Goal: Task Accomplishment & Management: Use online tool/utility

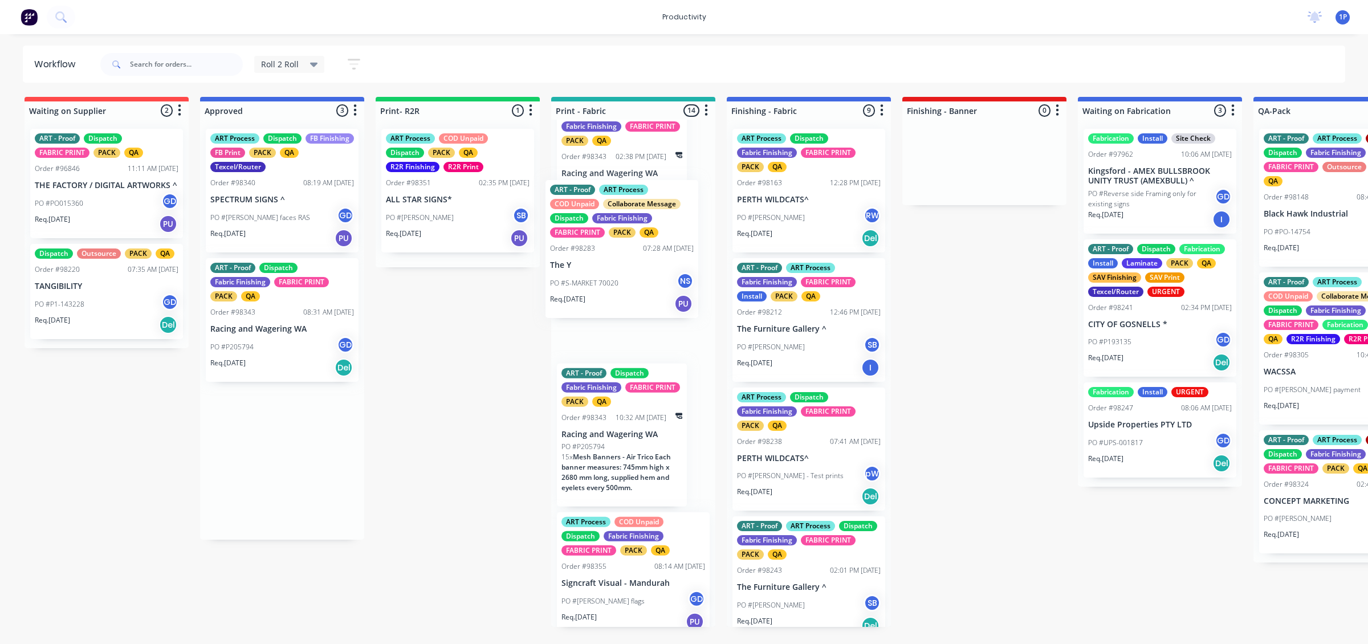
scroll to position [283, 0]
drag, startPoint x: 385, startPoint y: 231, endPoint x: 645, endPoint y: 283, distance: 265.1
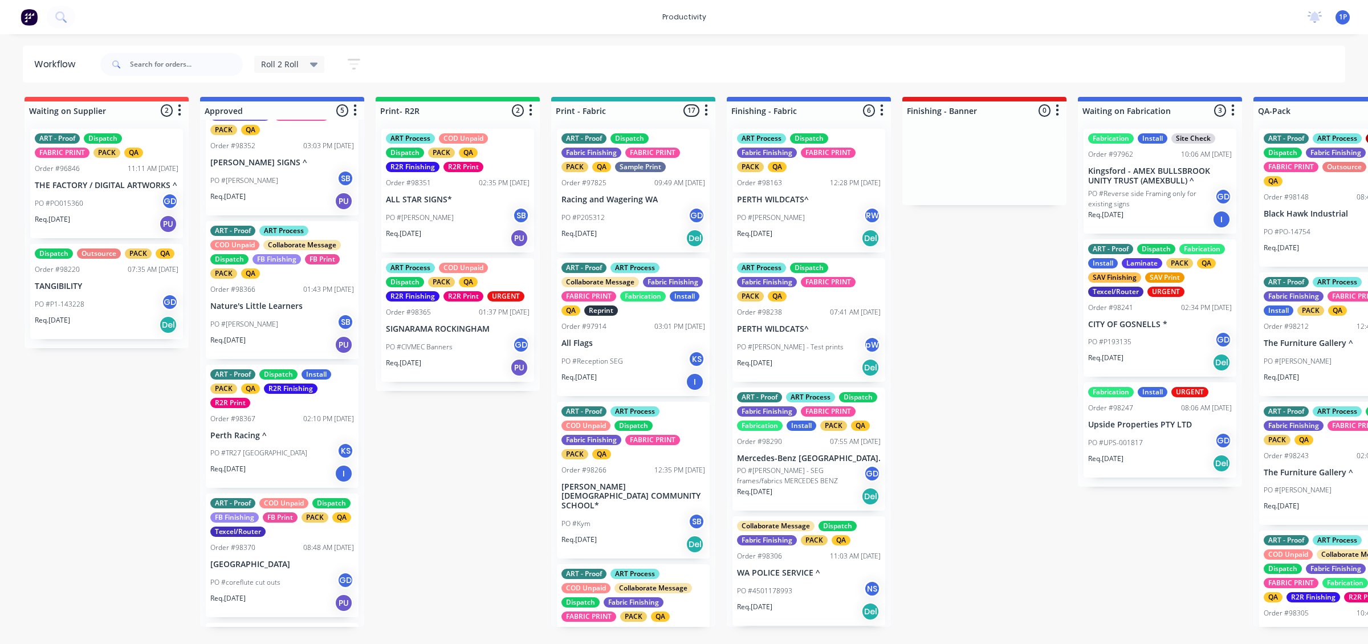
scroll to position [71, 0]
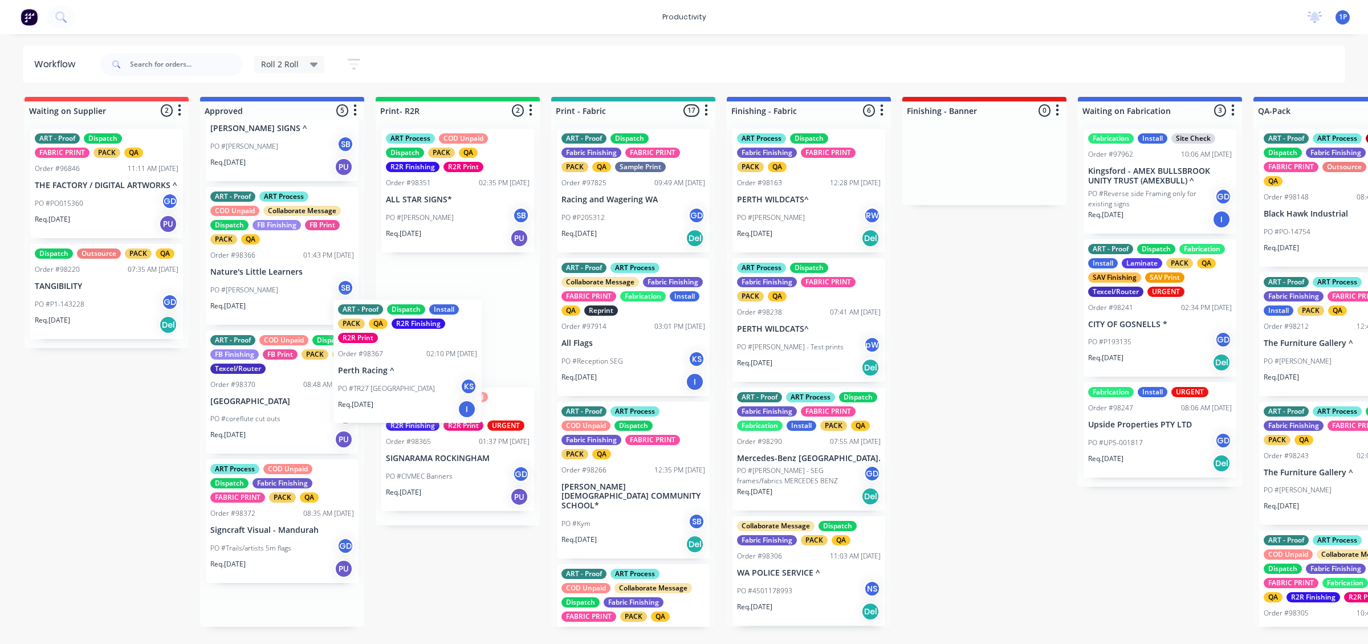
drag, startPoint x: 280, startPoint y: 396, endPoint x: 440, endPoint y: 354, distance: 165.7
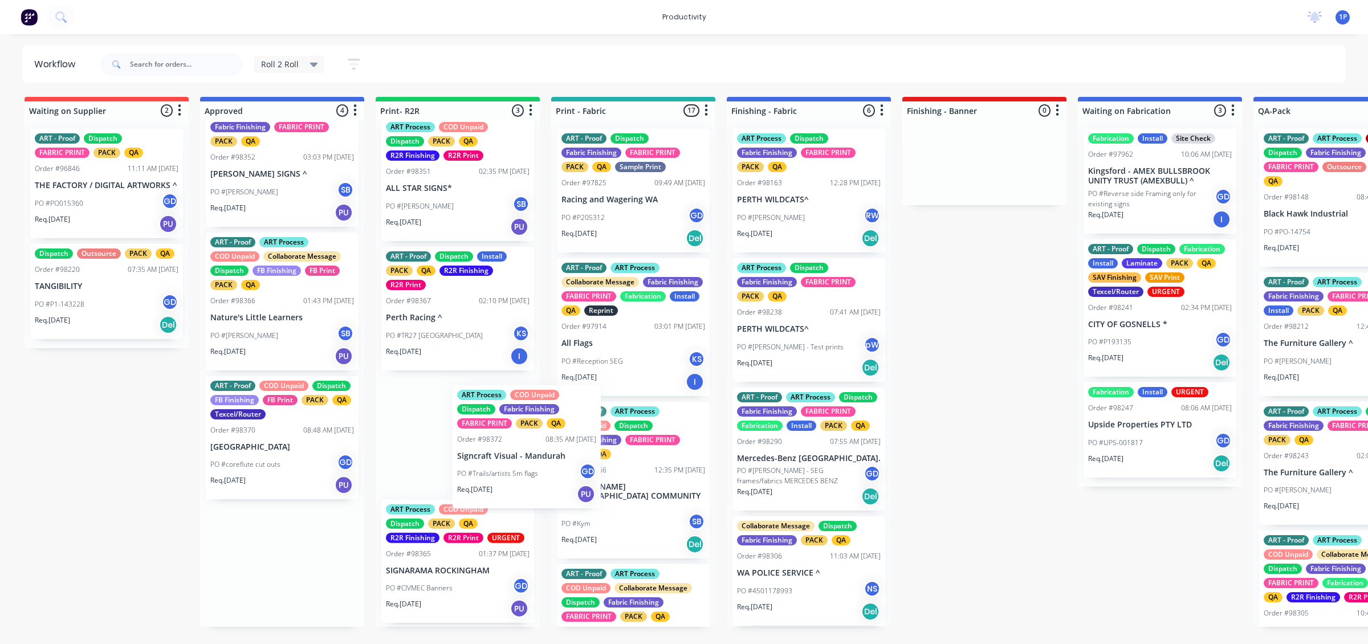
scroll to position [0, 0]
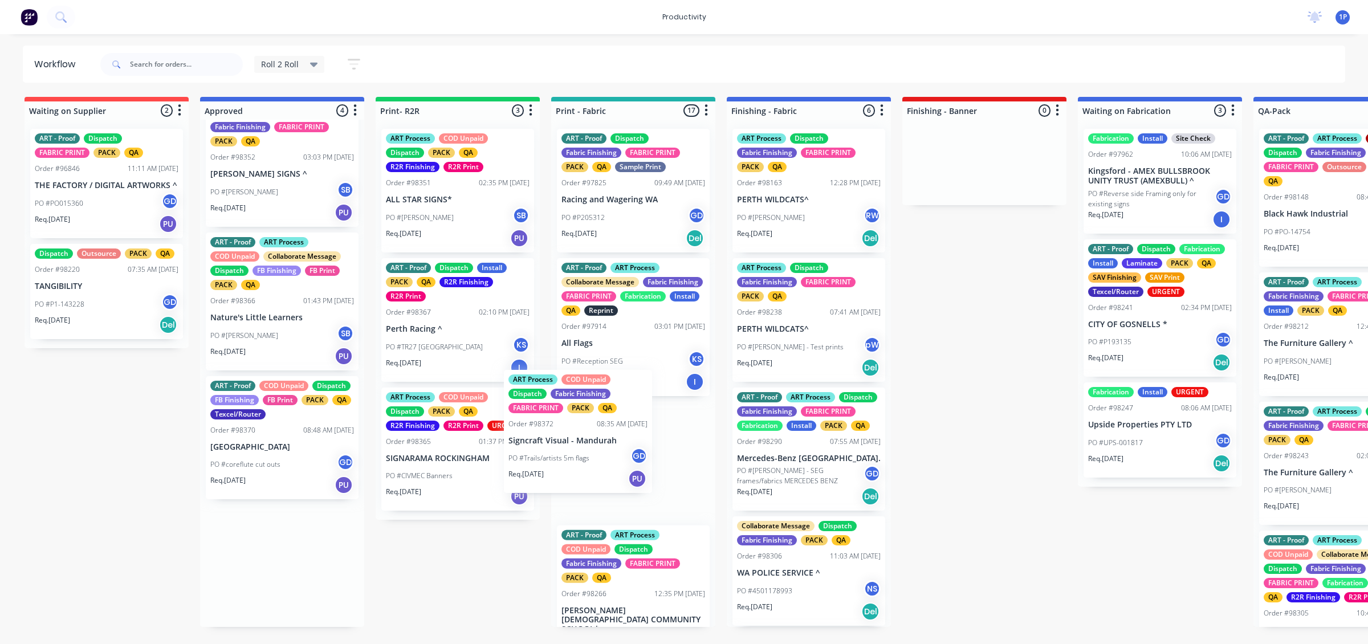
drag, startPoint x: 296, startPoint y: 580, endPoint x: 596, endPoint y: 436, distance: 332.8
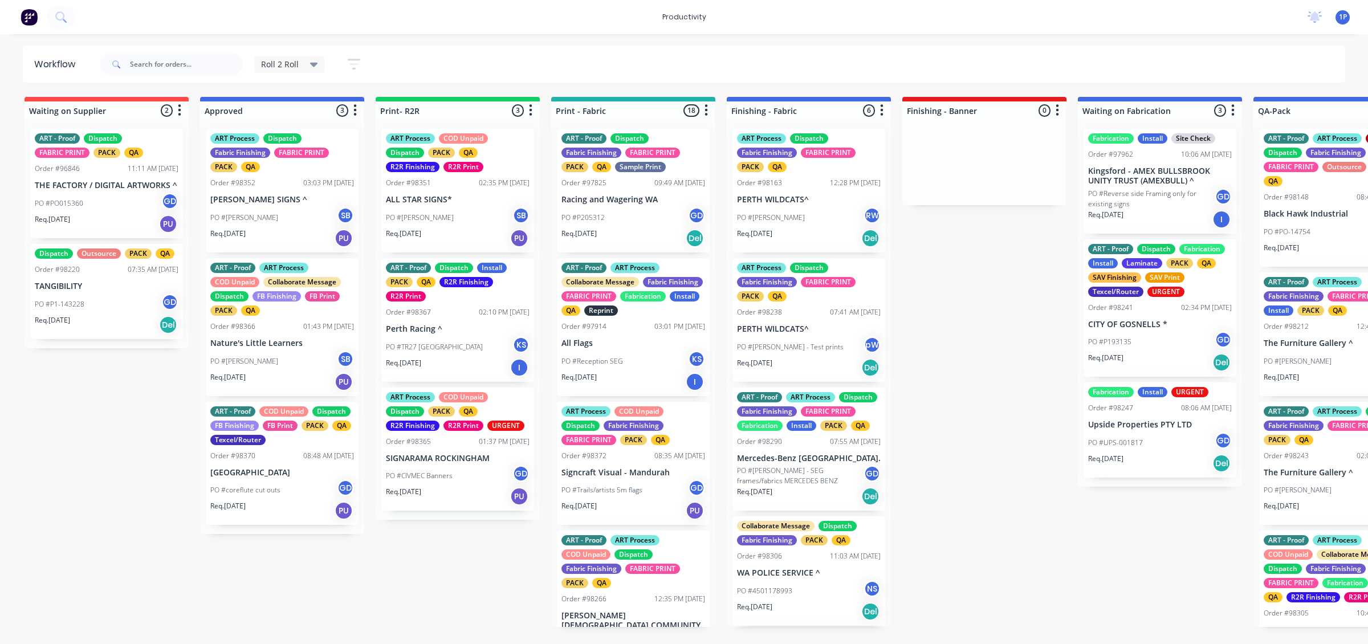
click at [619, 495] on div "PO #Trails/artists 5m flags GD" at bounding box center [634, 491] width 144 height 22
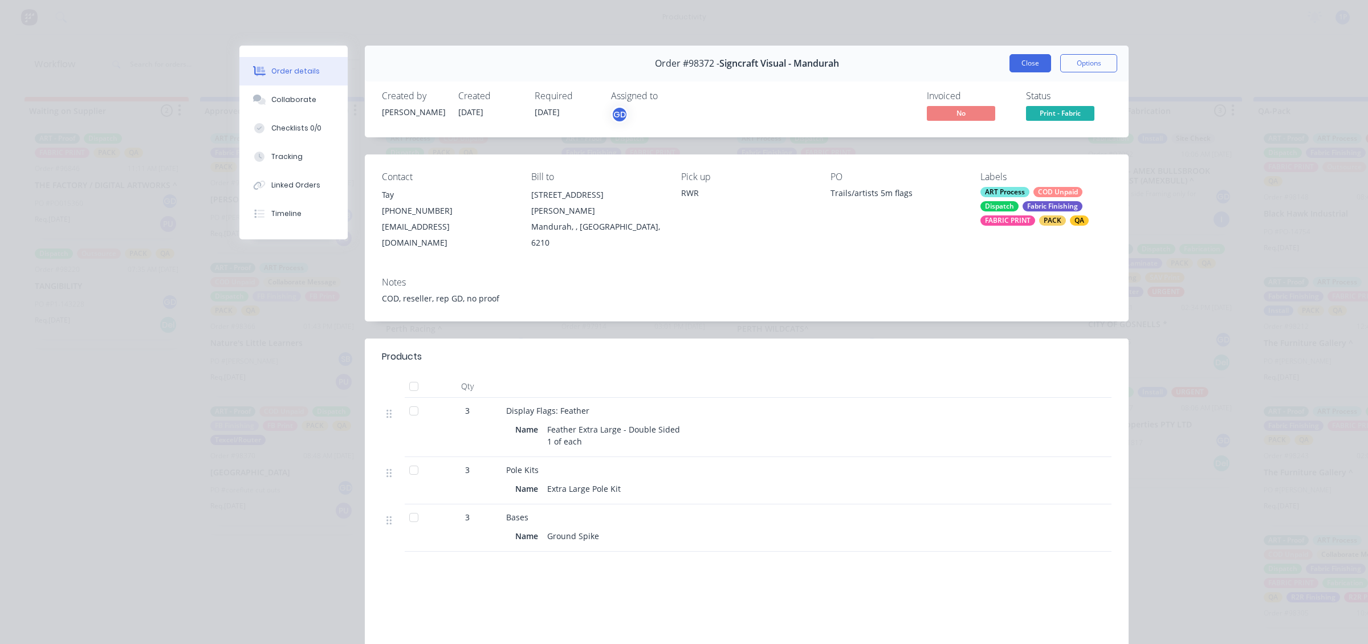
click at [1041, 64] on button "Close" at bounding box center [1031, 63] width 42 height 18
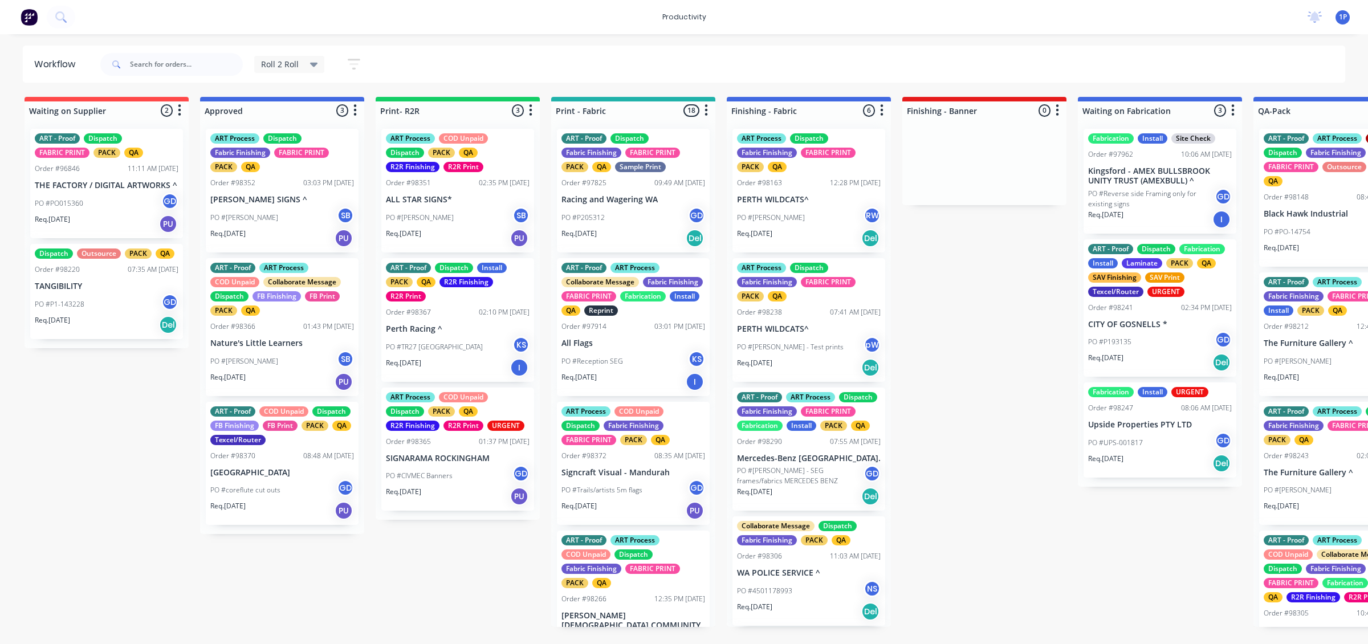
click at [270, 248] on div "ART Process Dispatch Fabric Finishing FABRIC PRINT PACK QA Order #98352 03:03 P…" at bounding box center [282, 191] width 153 height 124
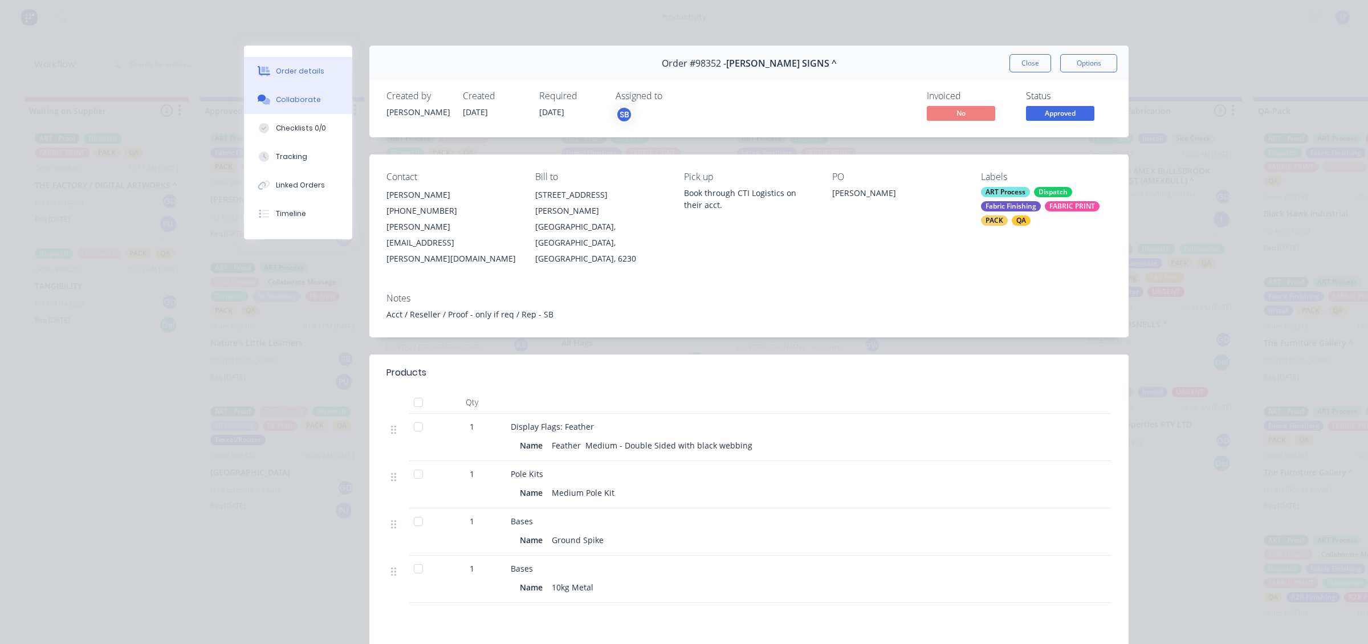
click at [291, 101] on div "Collaborate" at bounding box center [298, 100] width 45 height 10
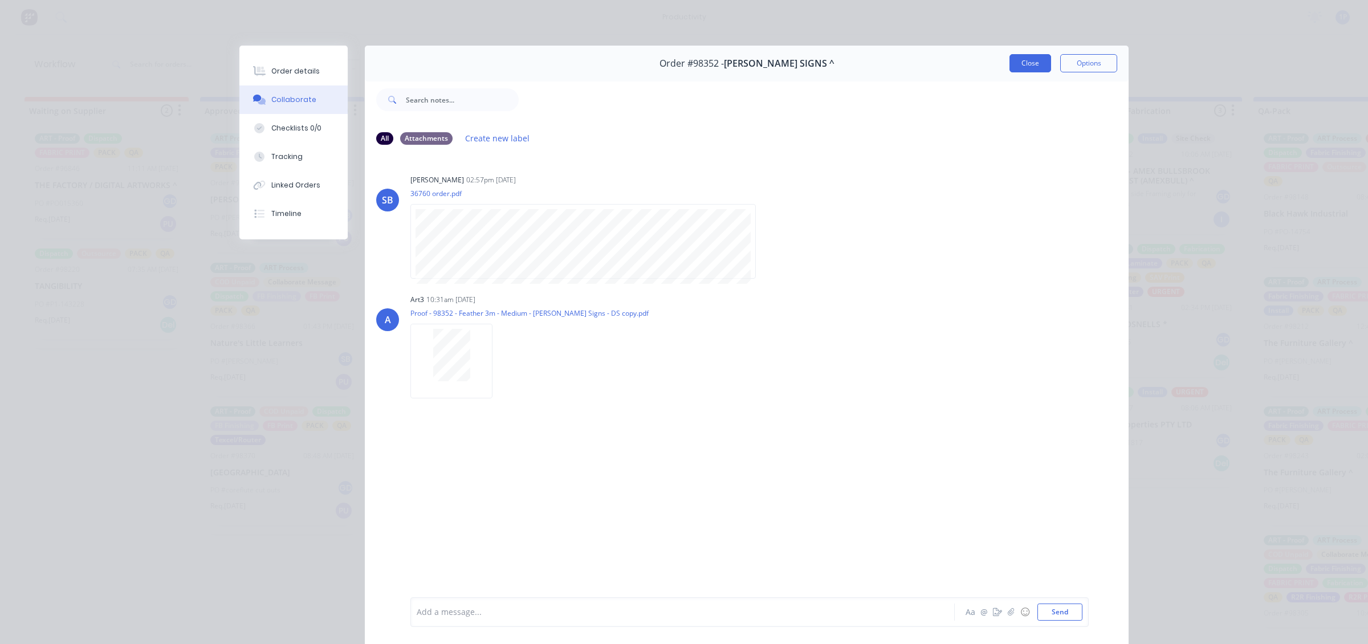
click at [1010, 66] on button "Close" at bounding box center [1031, 63] width 42 height 18
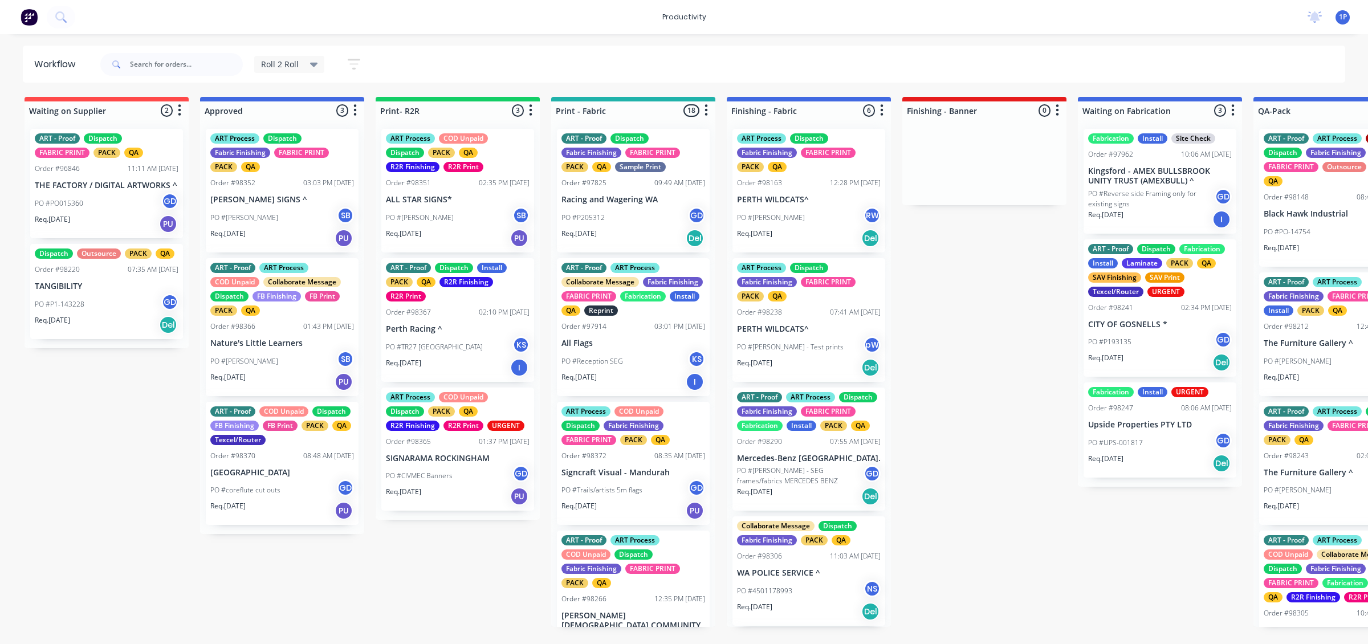
click at [468, 492] on div "Req. 27/08/25 PU" at bounding box center [458, 496] width 144 height 19
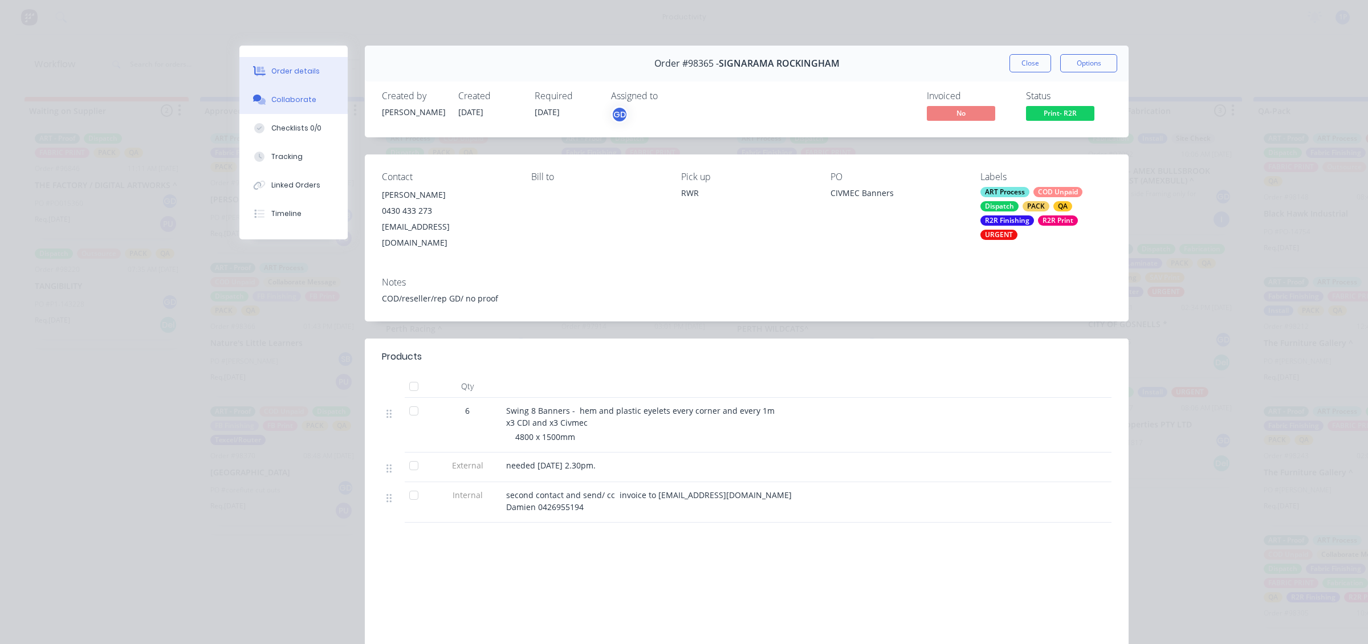
click at [294, 101] on div "Collaborate" at bounding box center [293, 100] width 45 height 10
